Goal: Task Accomplishment & Management: Use online tool/utility

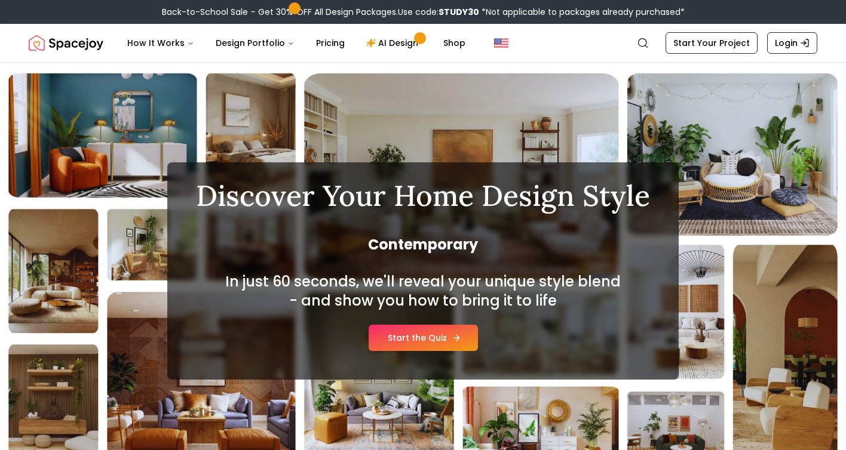
click at [431, 341] on link "Start the Quiz" at bounding box center [423, 338] width 109 height 26
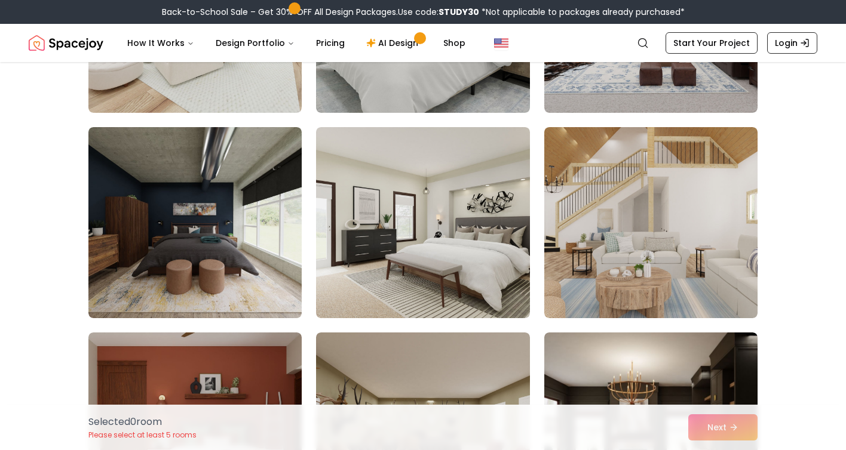
scroll to position [2707, 0]
click at [661, 278] on img at bounding box center [650, 222] width 213 height 191
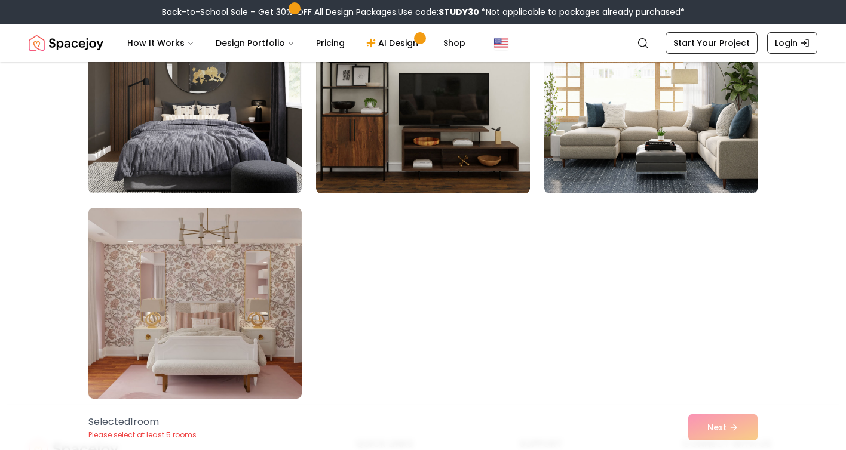
scroll to position [6734, 0]
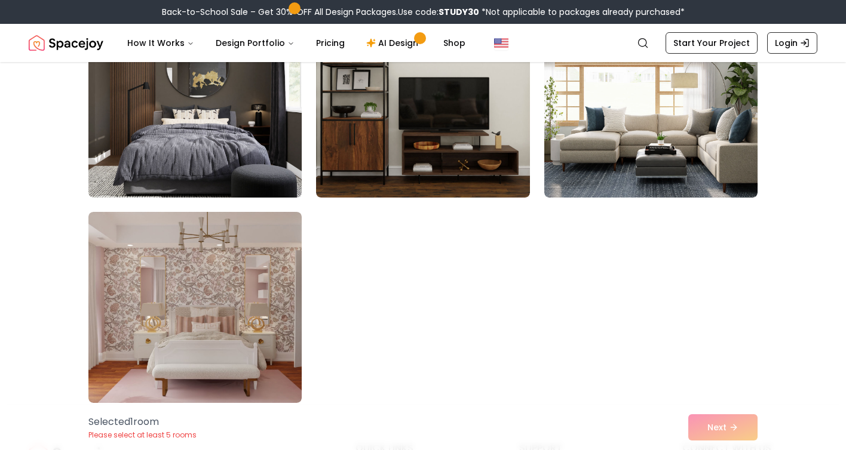
click at [736, 428] on div "Selected 1 room Please select at least 5 rooms Next" at bounding box center [423, 427] width 688 height 45
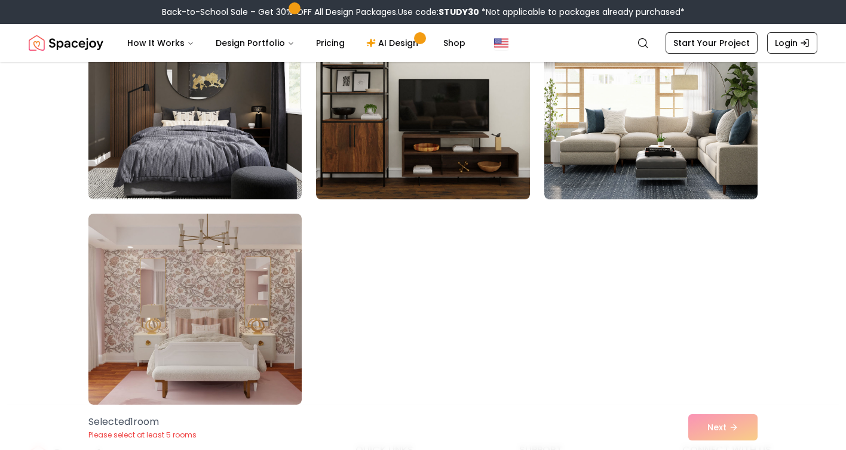
click at [717, 424] on div "Selected 1 room Please select at least 5 rooms Next" at bounding box center [423, 427] width 688 height 45
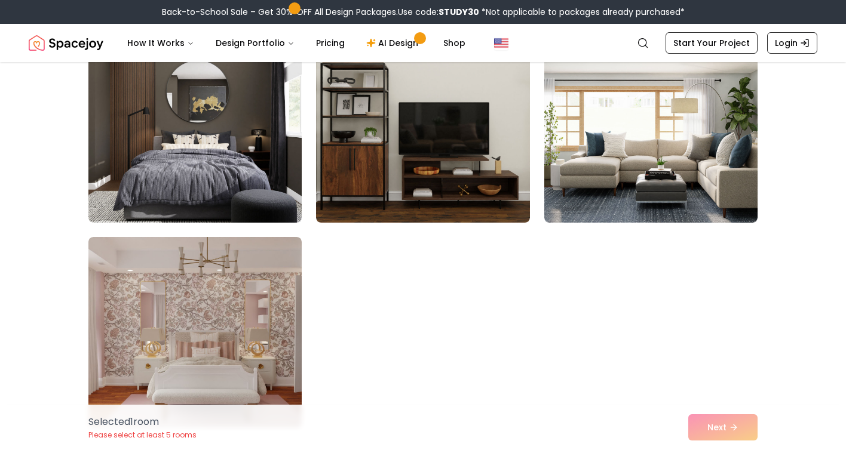
click at [726, 422] on div "Selected 1 room Please select at least 5 rooms Next" at bounding box center [423, 427] width 688 height 45
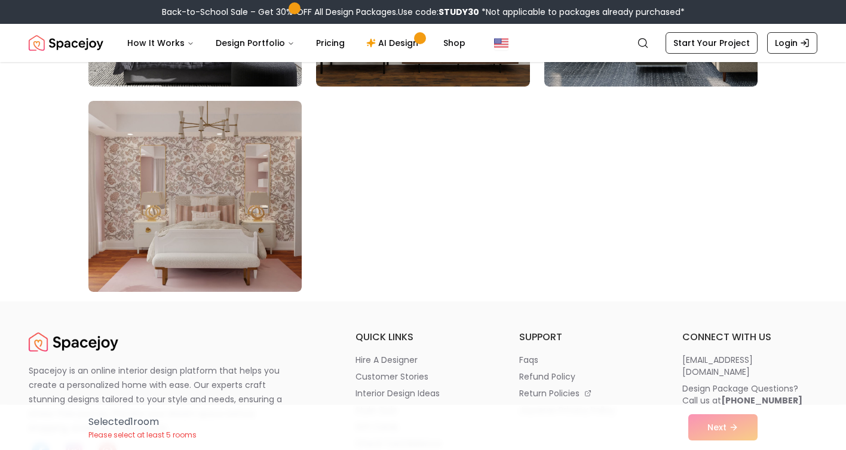
scroll to position [6845, 0]
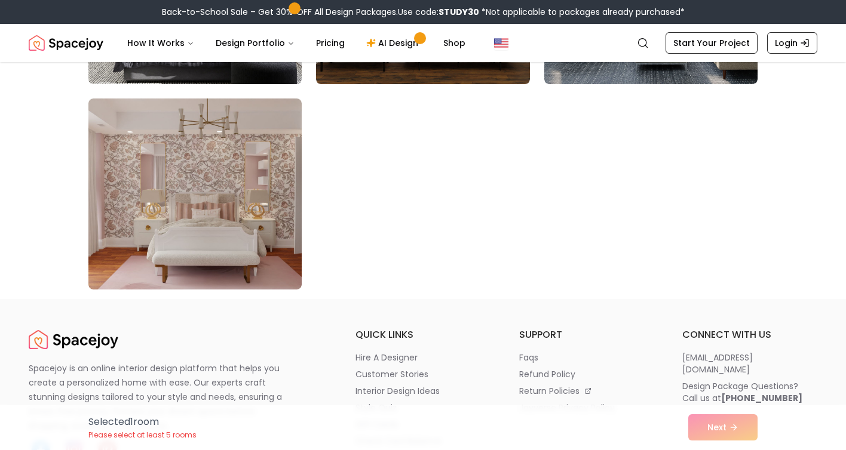
click at [736, 428] on div "Selected 1 room Please select at least 5 rooms Next" at bounding box center [423, 427] width 688 height 45
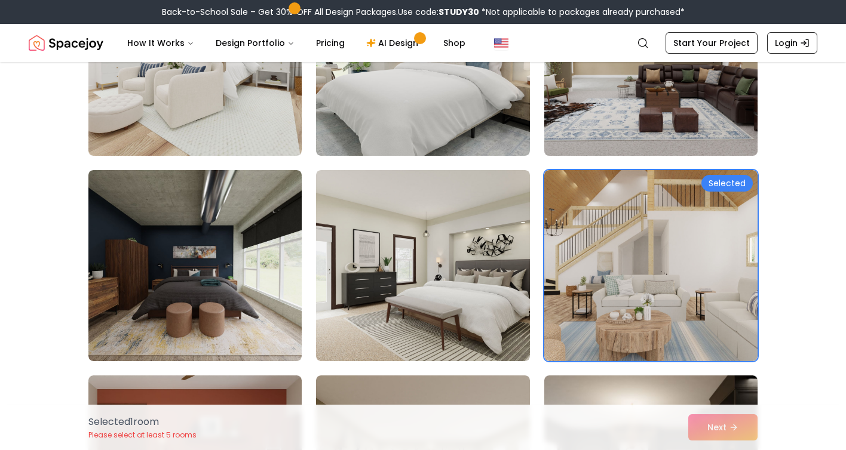
scroll to position [2662, 0]
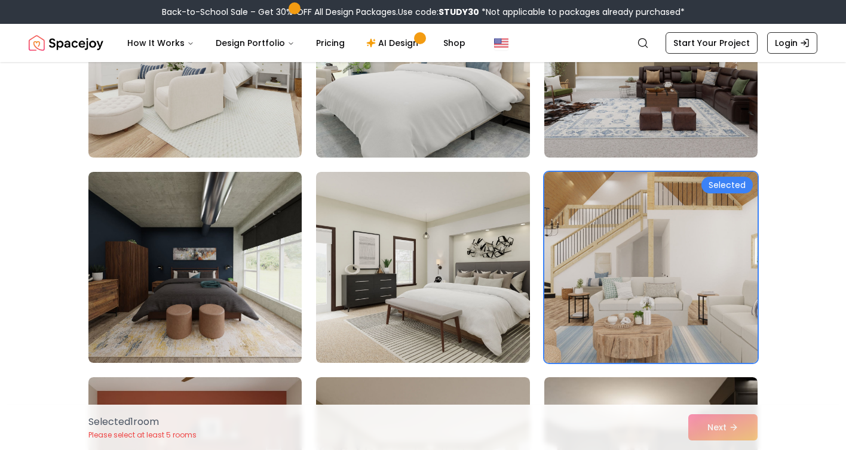
click at [719, 240] on img at bounding box center [651, 267] width 224 height 201
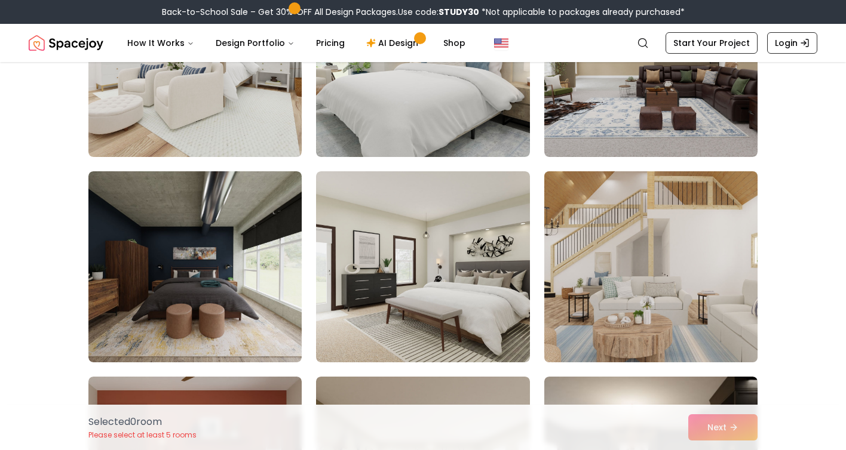
click at [719, 240] on img at bounding box center [651, 267] width 224 height 201
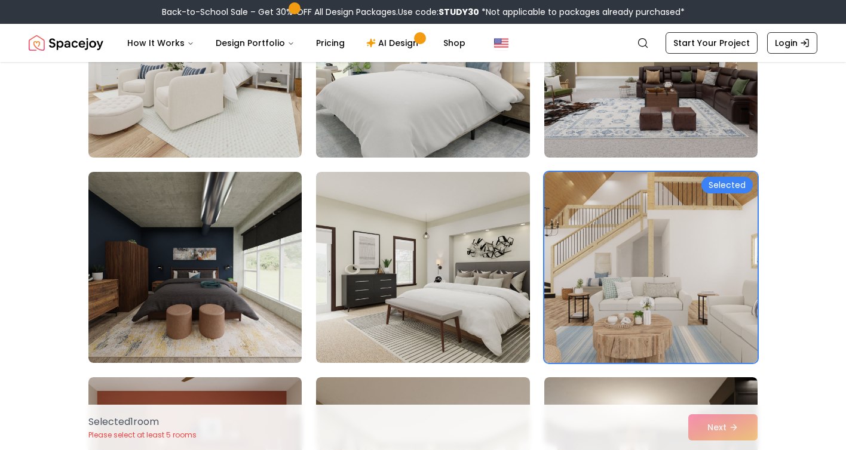
scroll to position [2664, 0]
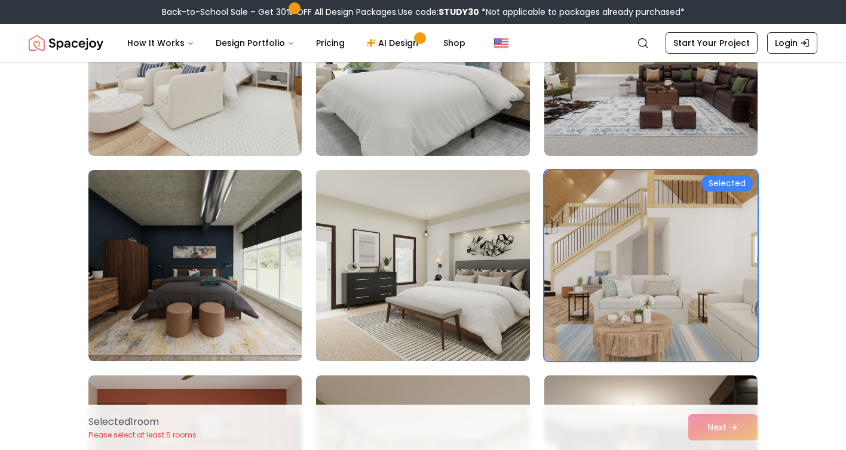
click at [719, 180] on div "Selected" at bounding box center [726, 183] width 51 height 17
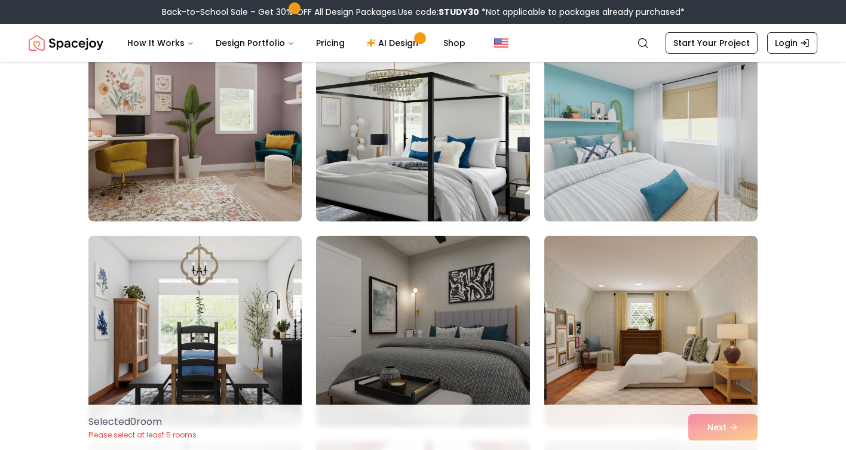
scroll to position [3629, 0]
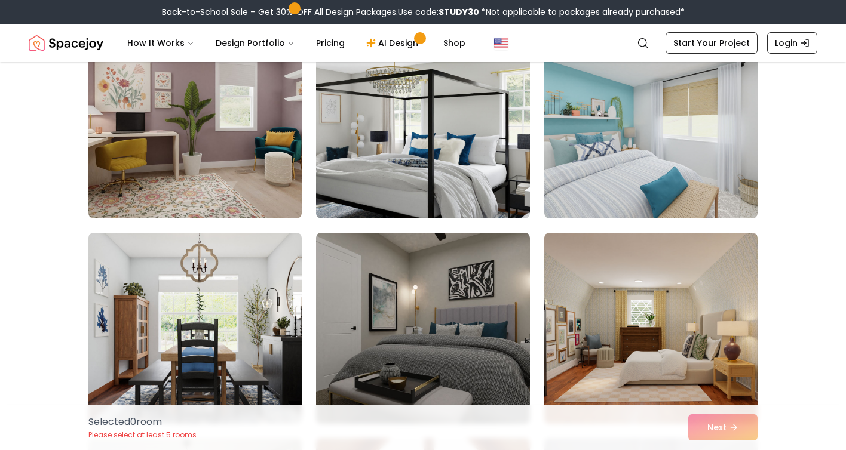
click at [733, 426] on div "Selected 0 room Please select at least 5 rooms Next" at bounding box center [423, 427] width 688 height 45
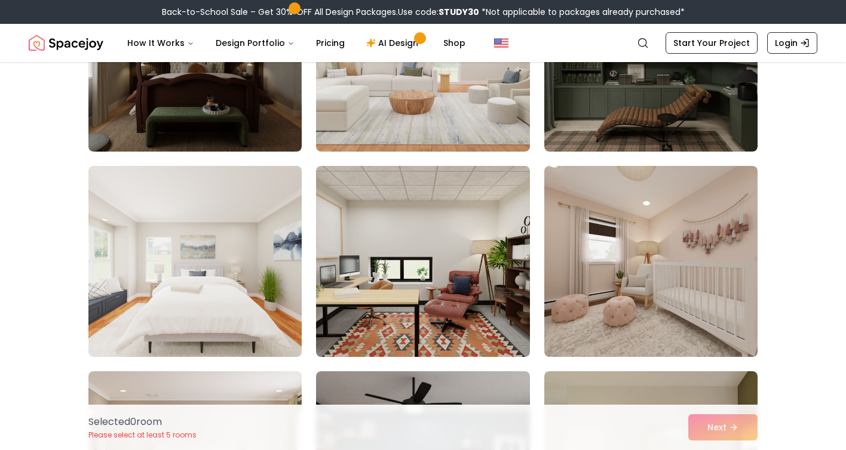
scroll to position [5548, 0]
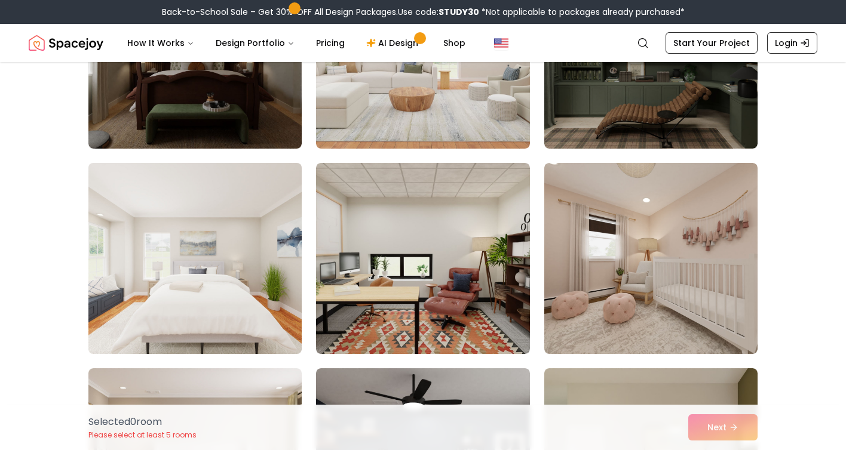
click at [192, 327] on img at bounding box center [195, 258] width 224 height 201
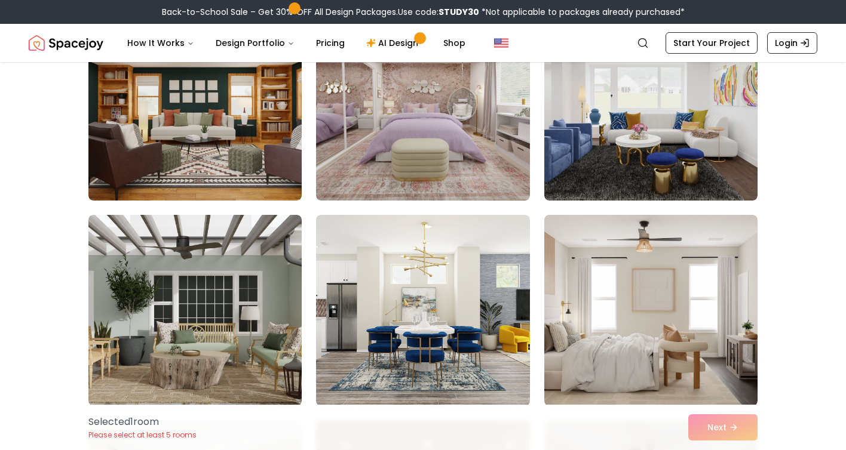
scroll to position [4878, 0]
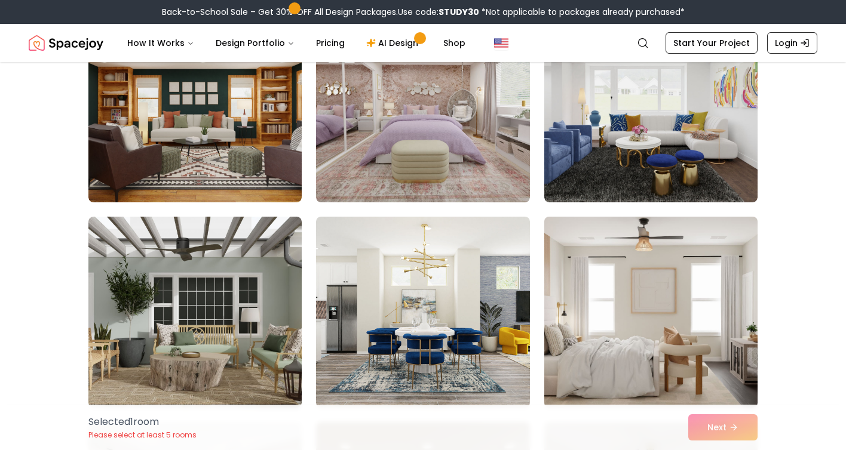
click at [615, 359] on img at bounding box center [651, 312] width 224 height 201
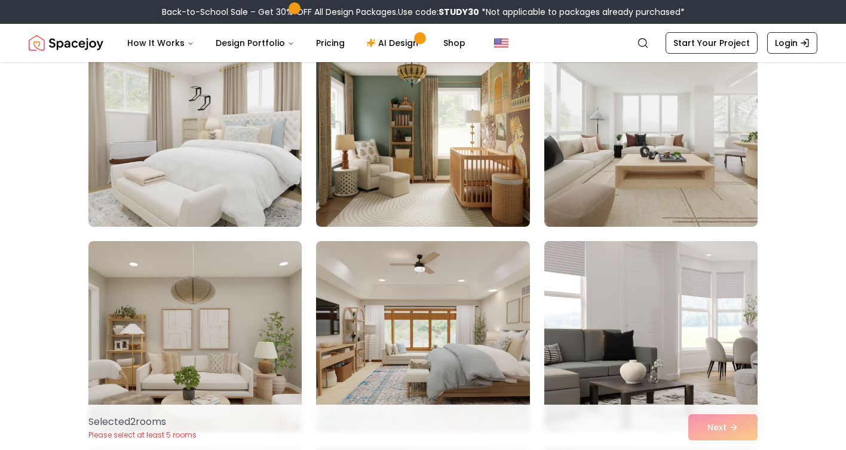
scroll to position [4235, 0]
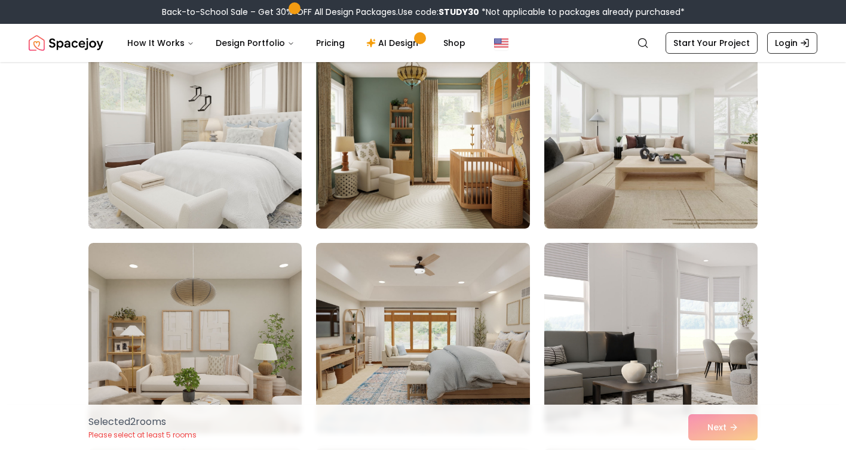
click at [249, 168] on img at bounding box center [195, 133] width 224 height 201
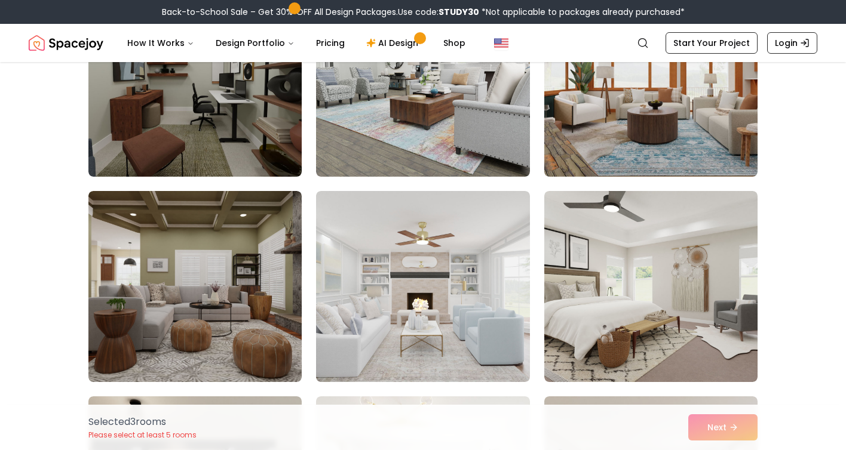
scroll to position [6136, 0]
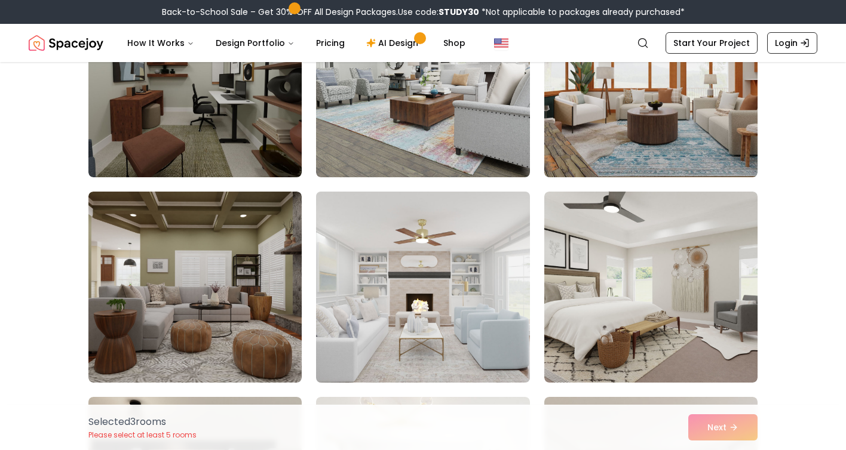
click at [409, 314] on img at bounding box center [423, 287] width 224 height 201
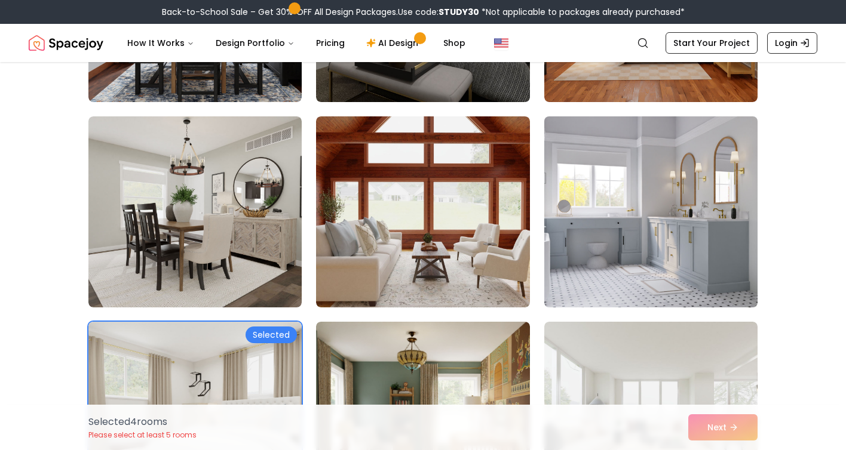
scroll to position [3954, 0]
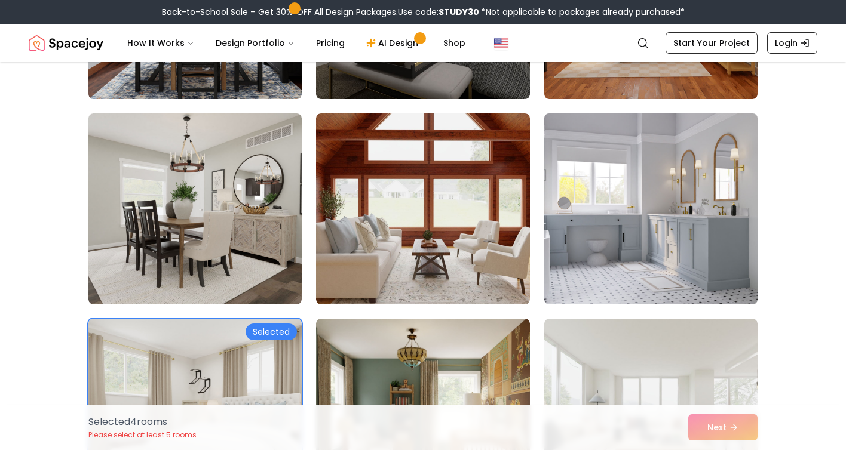
click at [636, 266] on img at bounding box center [651, 209] width 224 height 201
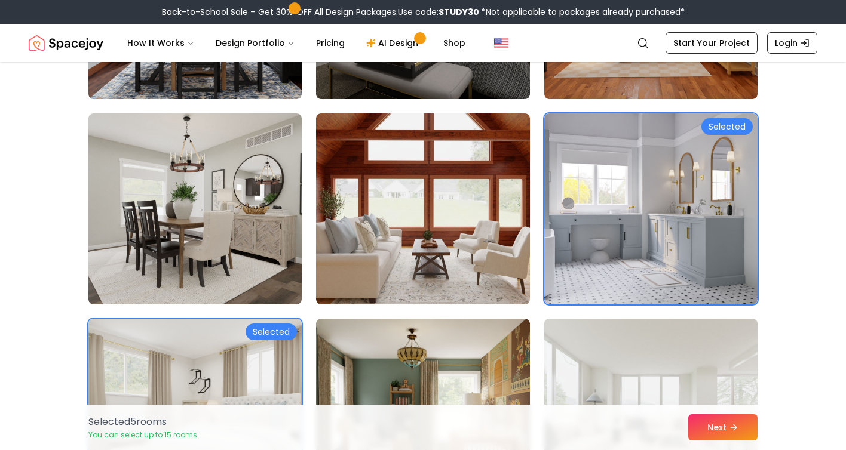
scroll to position [3954, 0]
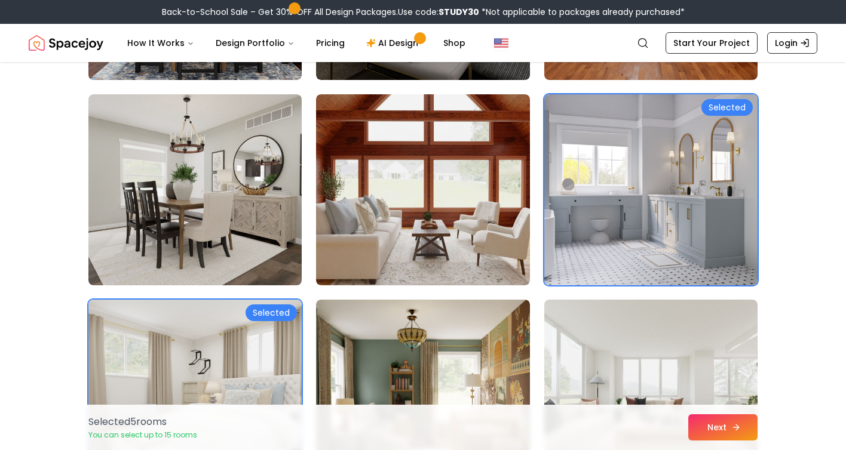
click at [729, 425] on button "Next" at bounding box center [722, 428] width 69 height 26
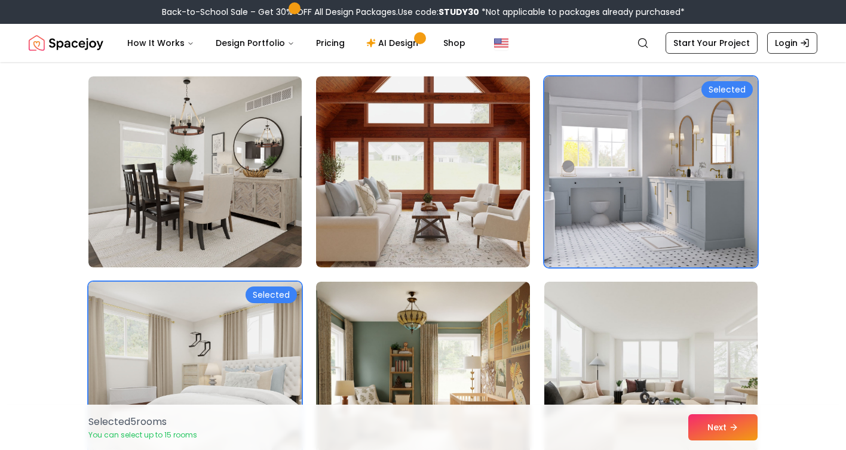
scroll to position [3952, 0]
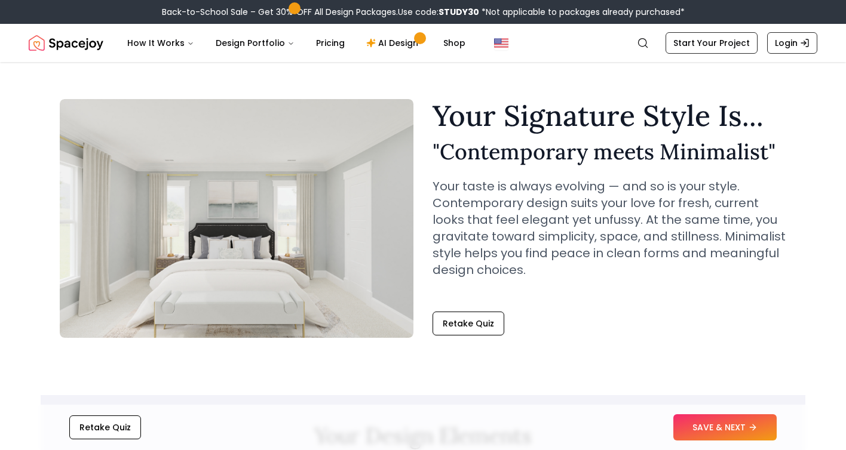
scroll to position [17, 0]
